Goal: Task Accomplishment & Management: Use online tool/utility

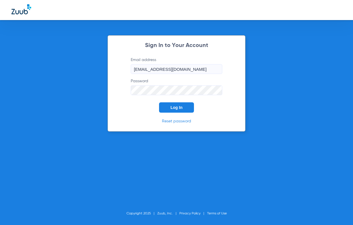
click at [166, 105] on button "Log In" at bounding box center [176, 107] width 35 height 10
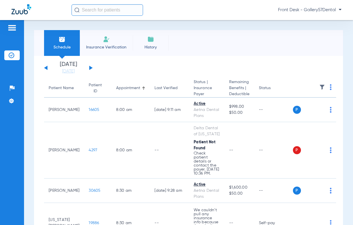
click at [118, 41] on li "Insurance Verification" at bounding box center [106, 43] width 53 height 26
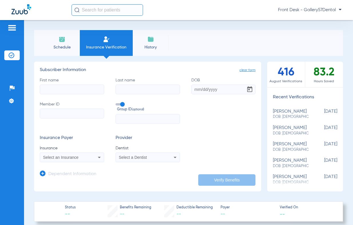
click at [284, 176] on div "[PERSON_NAME] DOB: [DEMOGRAPHIC_DATA]" at bounding box center [291, 179] width 36 height 11
type input "[PERSON_NAME]"
type input "[DATE]"
type input "00381876200"
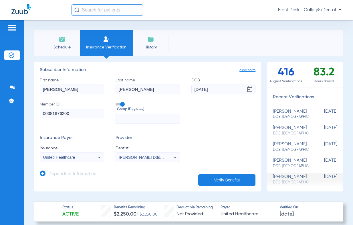
click at [113, 9] on input "text" at bounding box center [108, 9] width 72 height 11
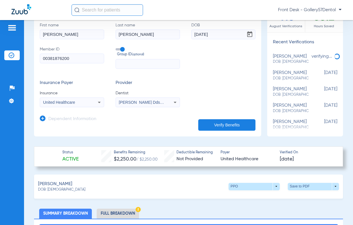
scroll to position [57, 0]
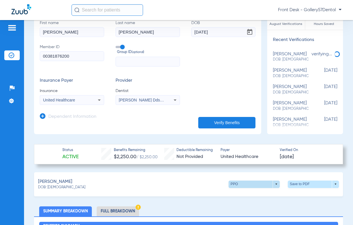
click at [240, 181] on span at bounding box center [254, 183] width 51 height 7
click at [234, 207] on span "Out of Network" at bounding box center [242, 206] width 27 height 4
